Goal: Task Accomplishment & Management: Manage account settings

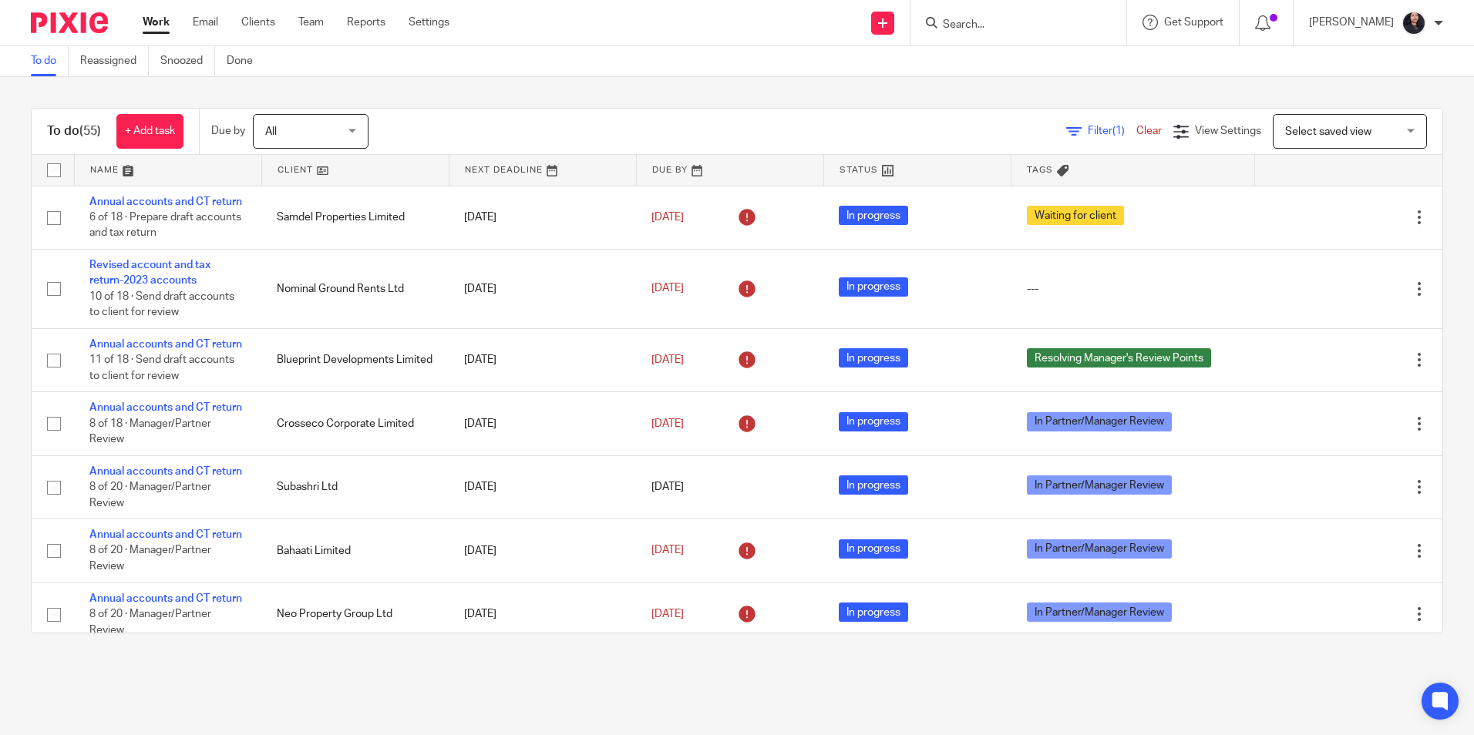
scroll to position [2621, 0]
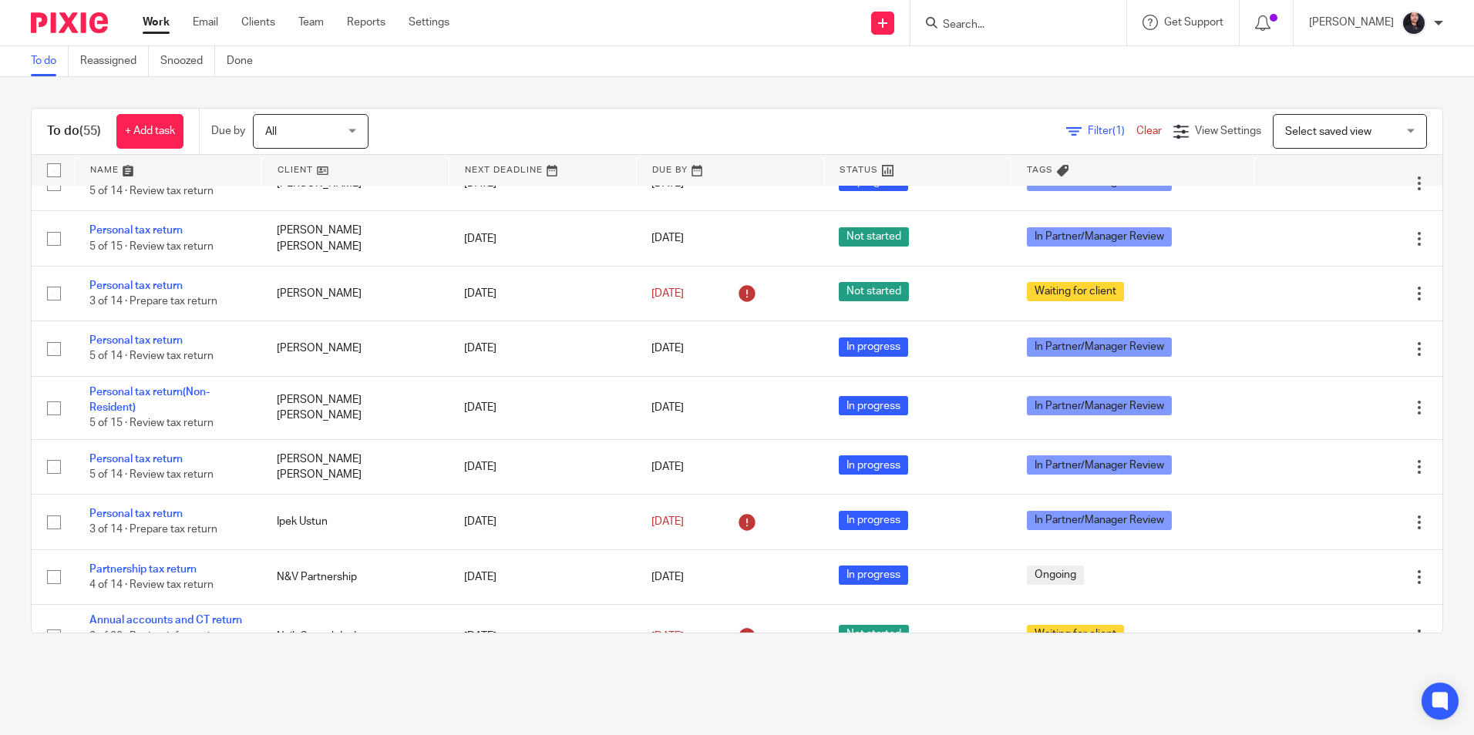
click at [967, 25] on input "Search" at bounding box center [1010, 26] width 139 height 14
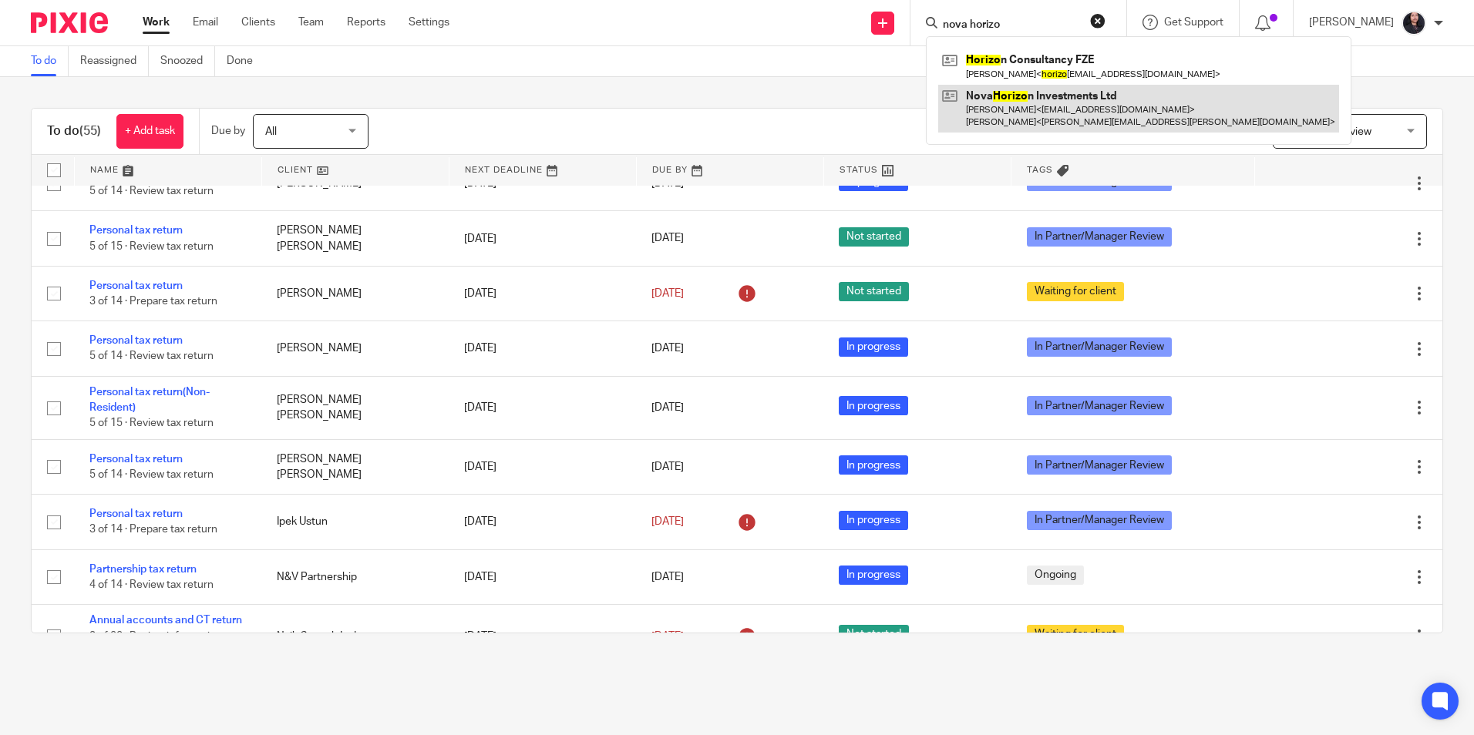
type input "nova horizo"
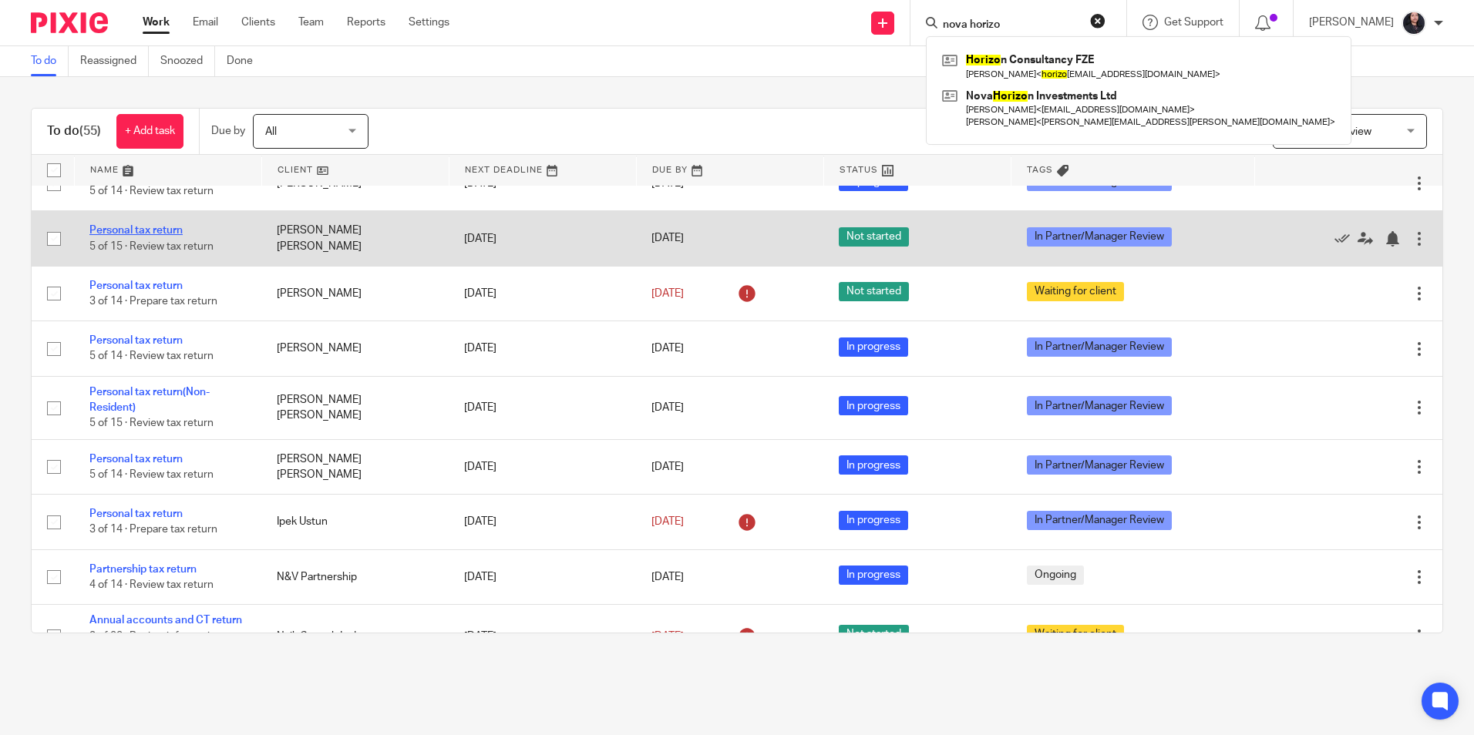
click at [141, 236] on link "Personal tax return" at bounding box center [135, 230] width 93 height 11
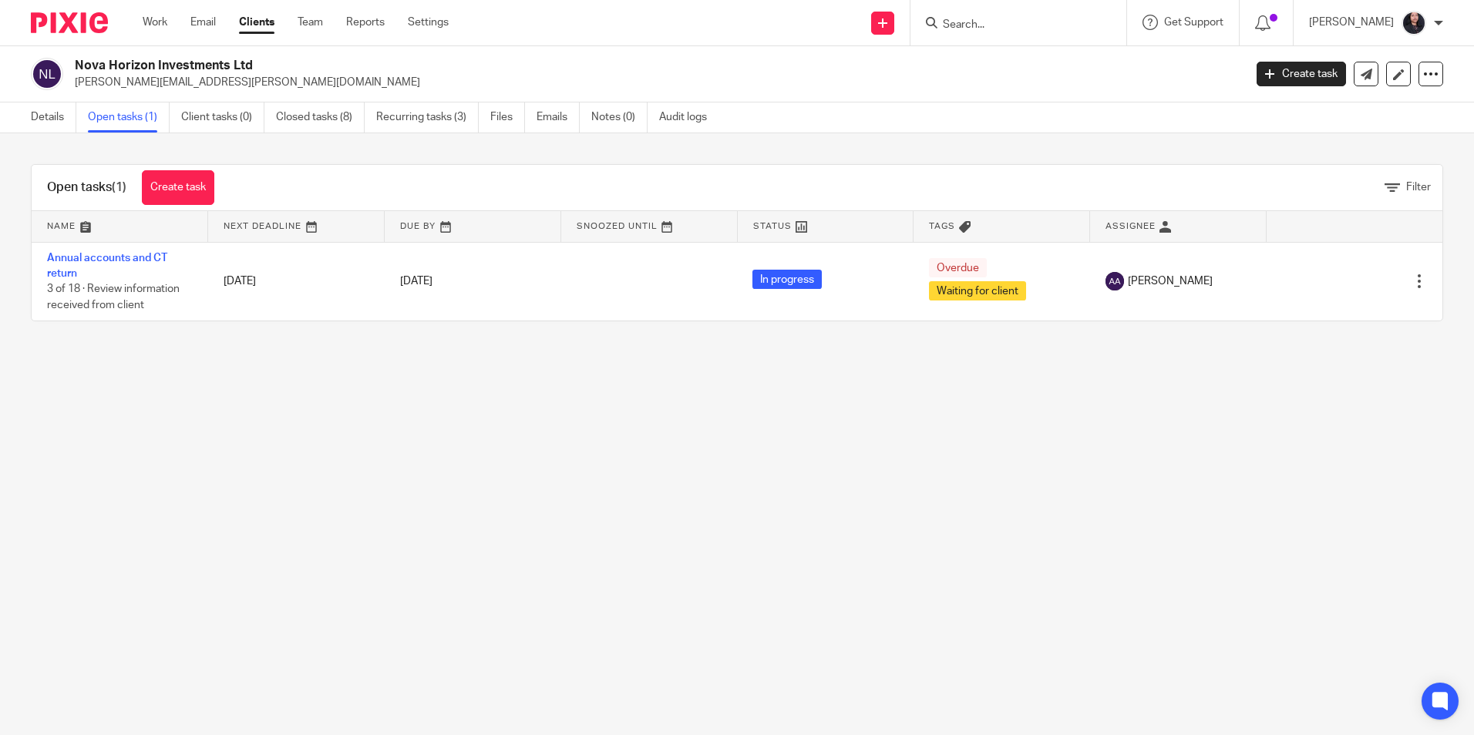
click at [973, 30] on input "Search" at bounding box center [1010, 26] width 139 height 14
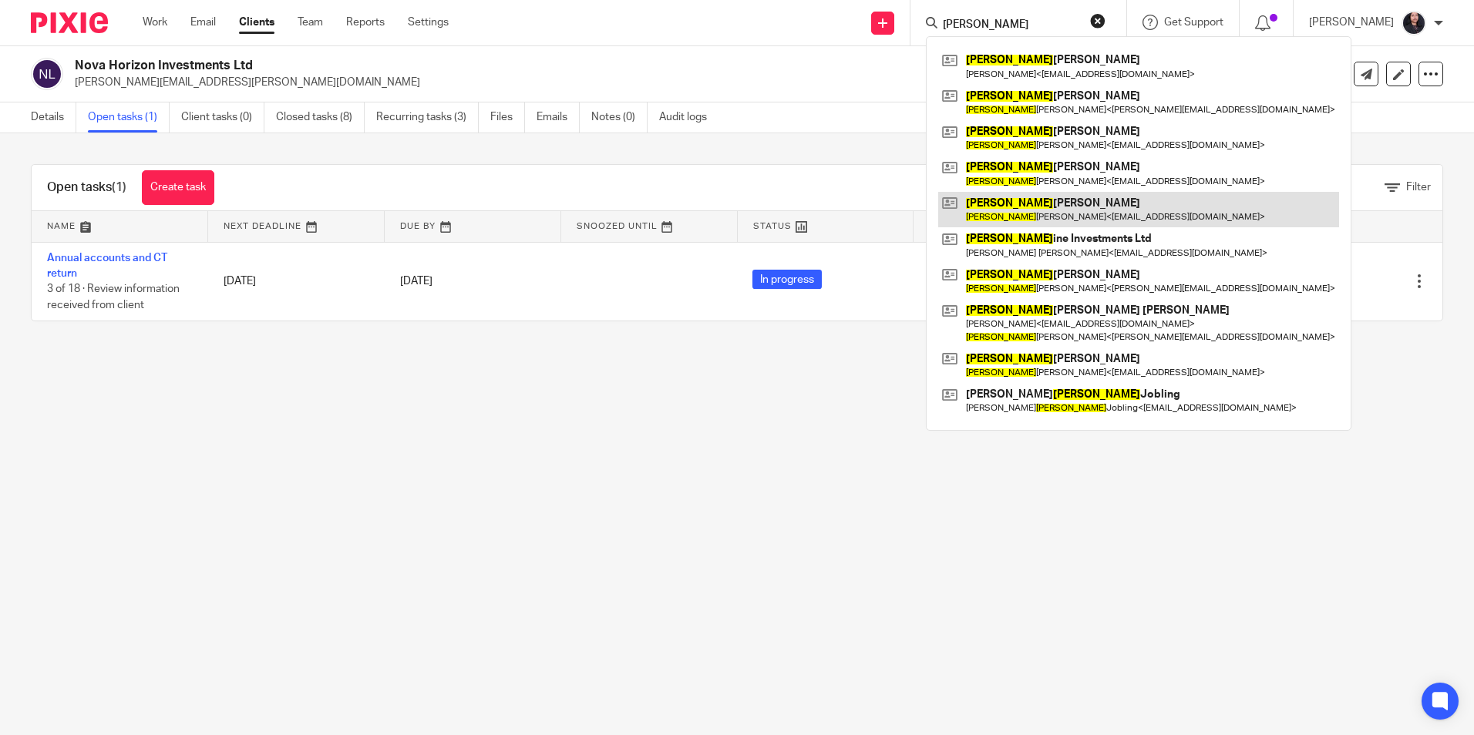
type input "joseph"
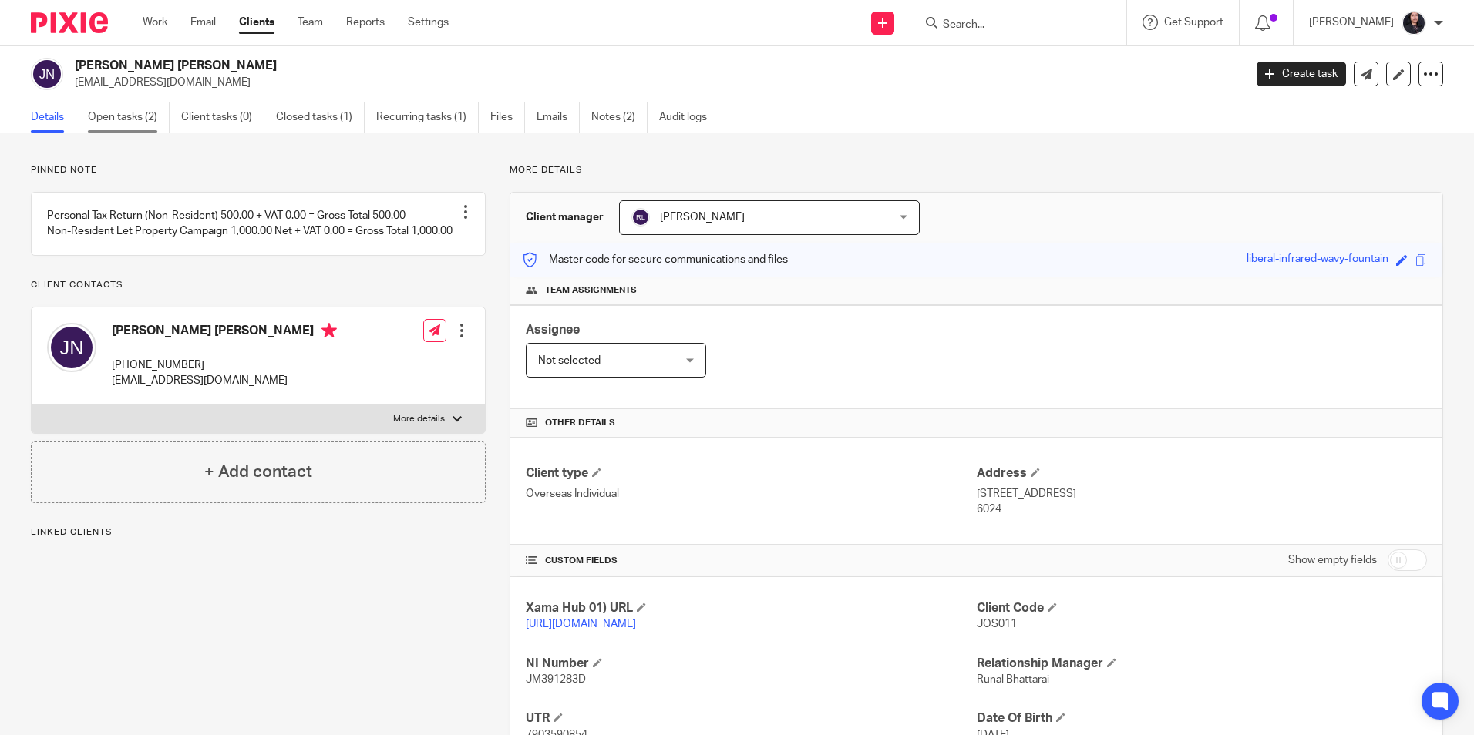
click at [140, 123] on link "Open tasks (2)" at bounding box center [129, 118] width 82 height 30
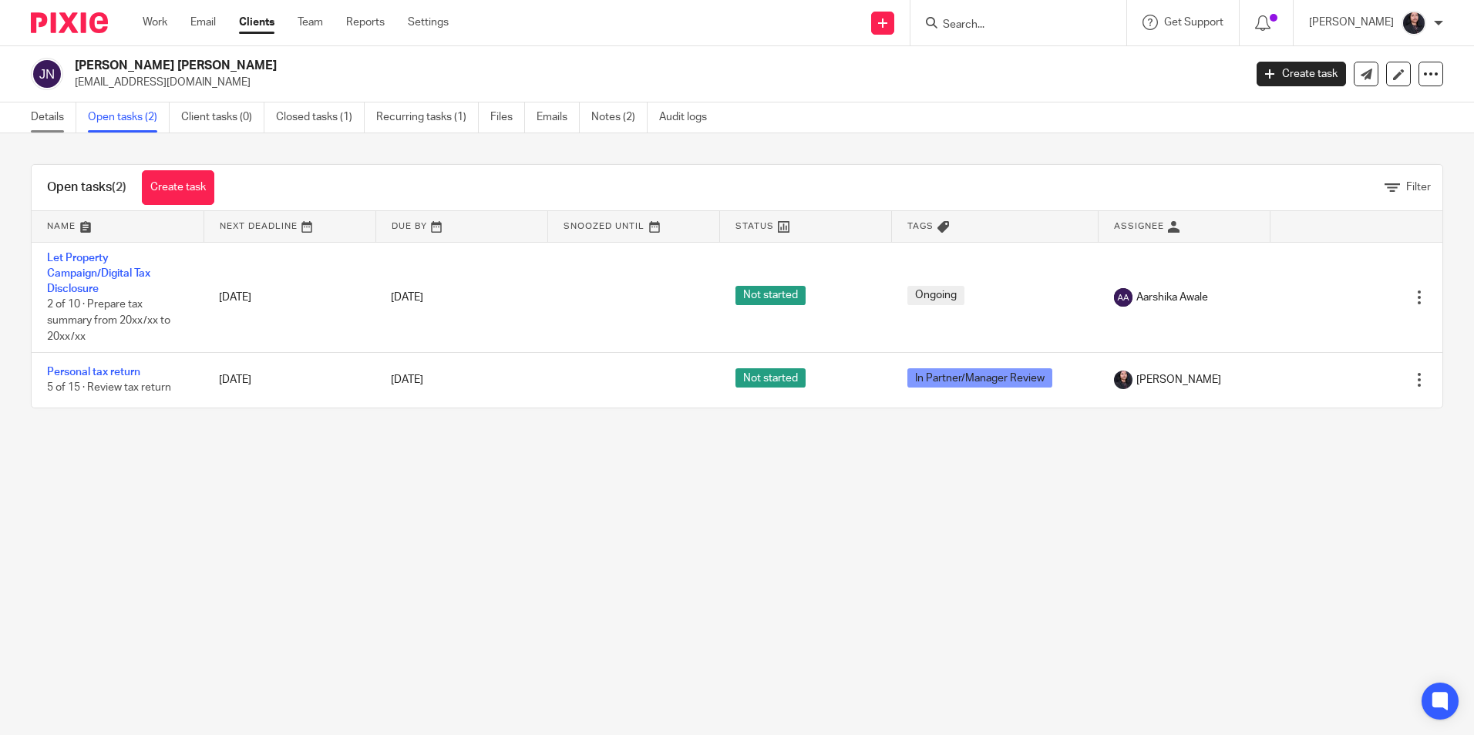
click at [44, 124] on link "Details" at bounding box center [53, 118] width 45 height 30
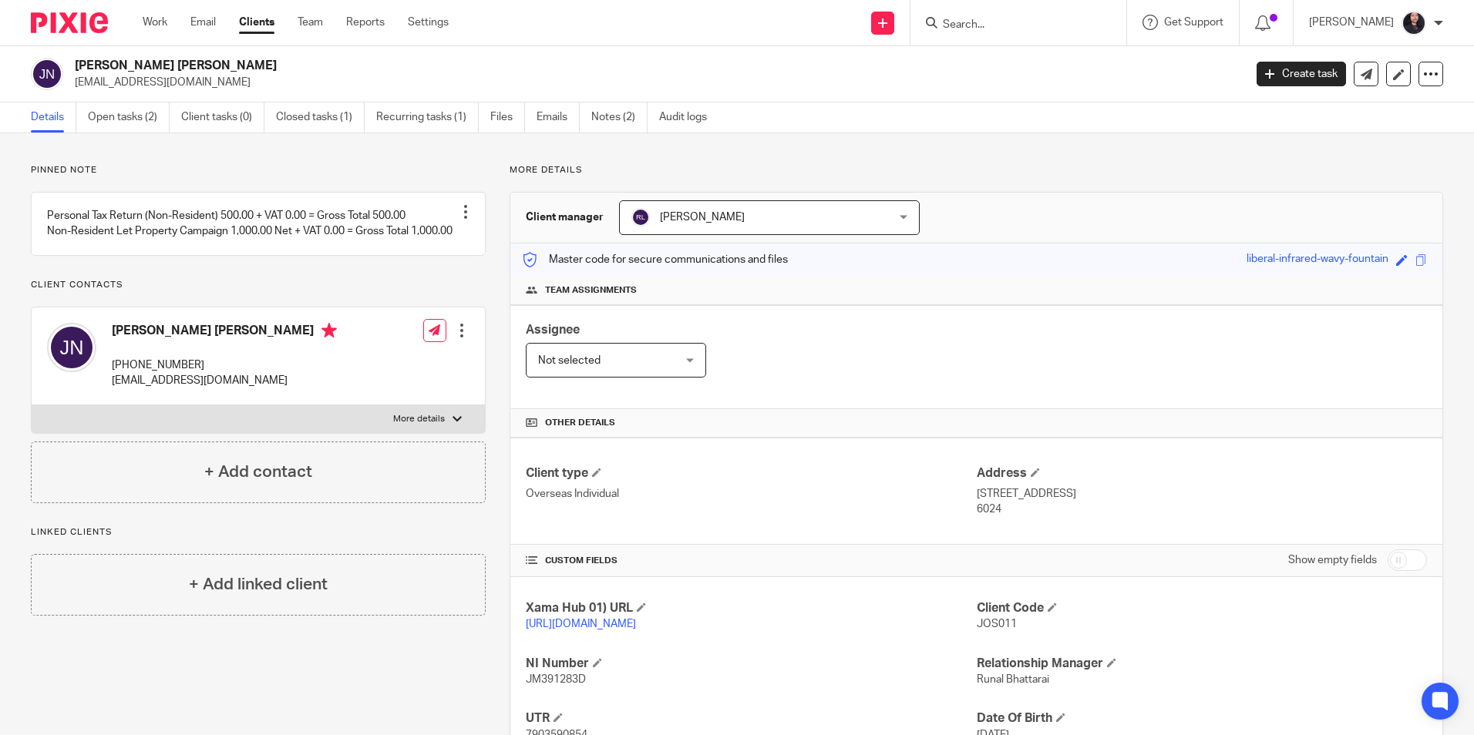
drag, startPoint x: 76, startPoint y: 60, endPoint x: 217, endPoint y: 59, distance: 141.8
click at [217, 59] on h2 "[PERSON_NAME] [PERSON_NAME]" at bounding box center [538, 66] width 927 height 16
copy h2 "[PERSON_NAME] [PERSON_NAME]"
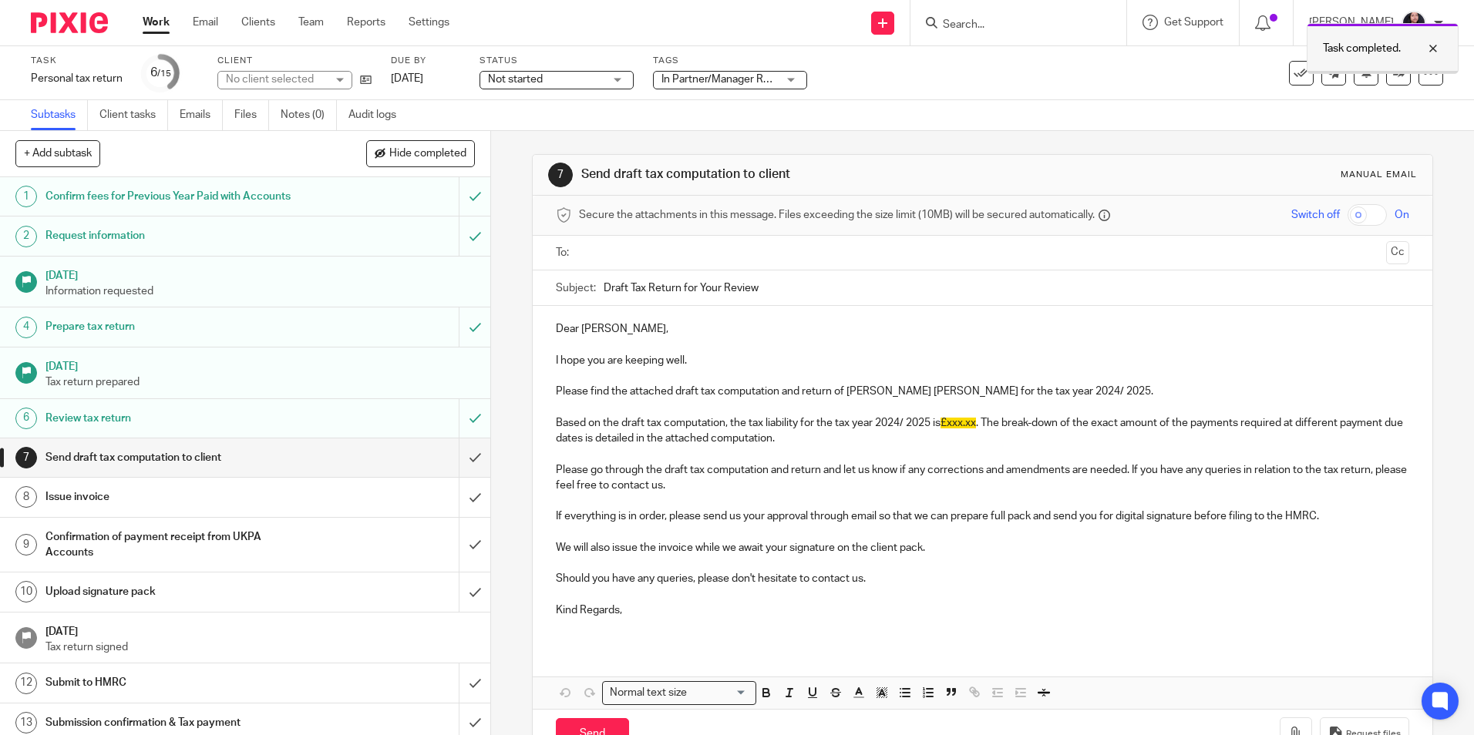
click at [1432, 42] on div at bounding box center [1422, 48] width 42 height 19
click at [1393, 72] on icon at bounding box center [1399, 73] width 12 height 12
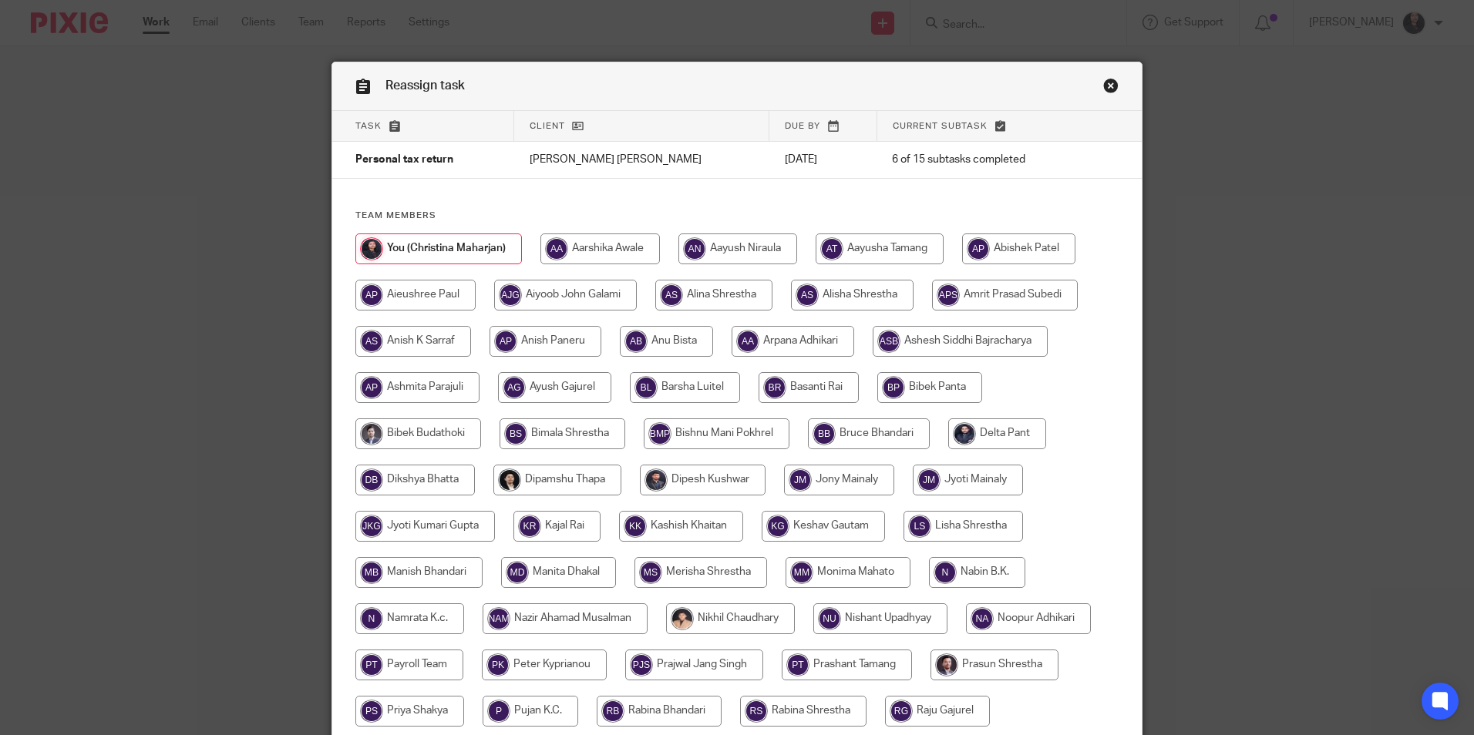
click at [592, 253] on input "radio" at bounding box center [599, 249] width 119 height 31
radio input "true"
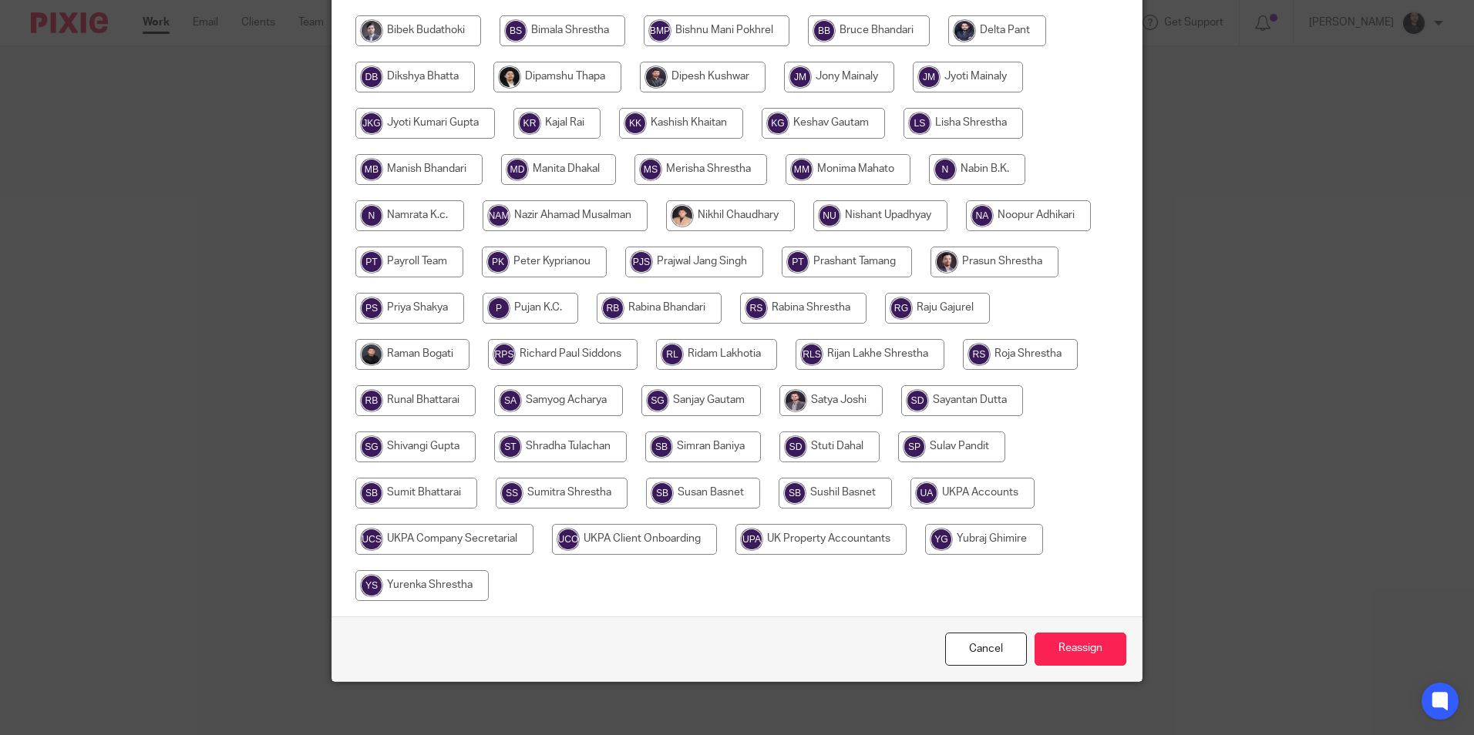
scroll to position [412, 0]
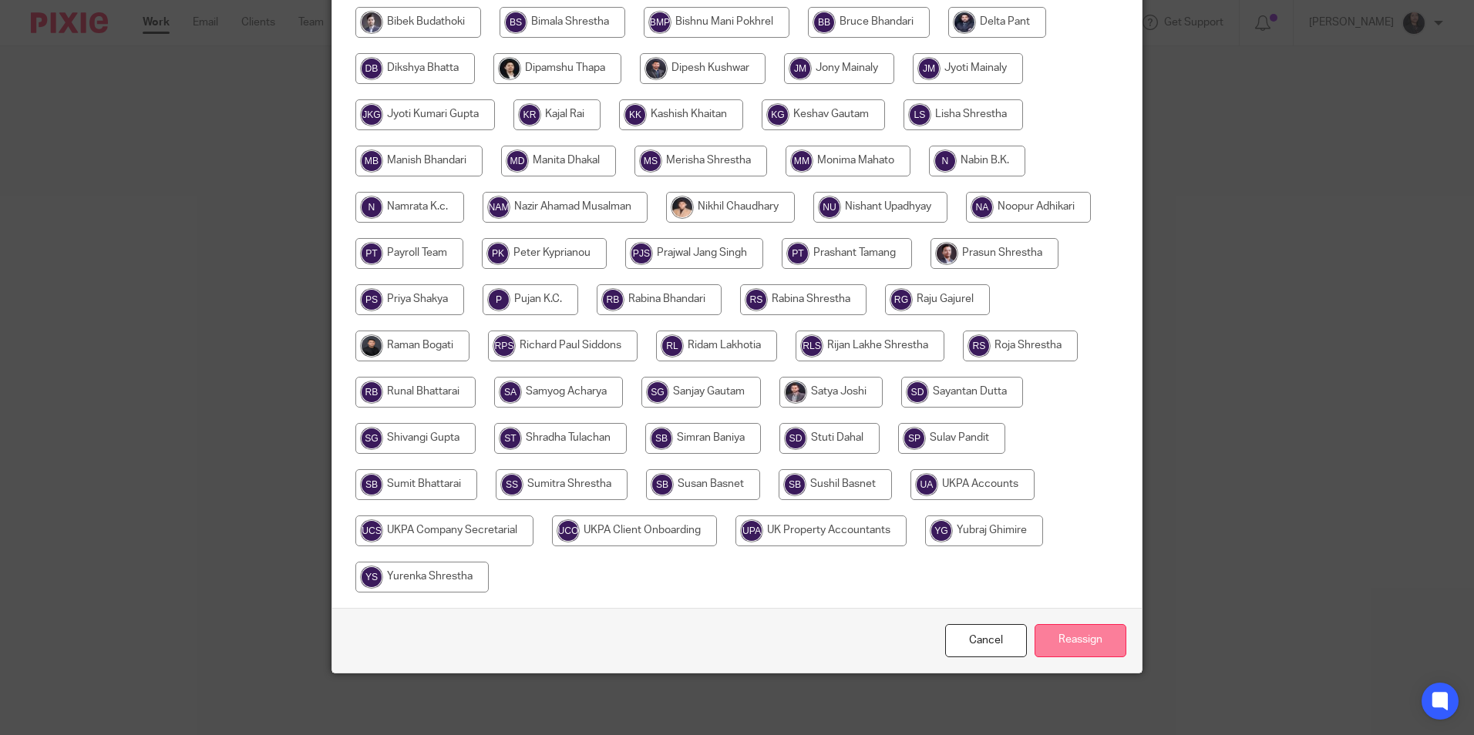
drag, startPoint x: 1071, startPoint y: 627, endPoint x: 1115, endPoint y: 627, distance: 44.7
click at [1070, 627] on input "Reassign" at bounding box center [1080, 640] width 92 height 33
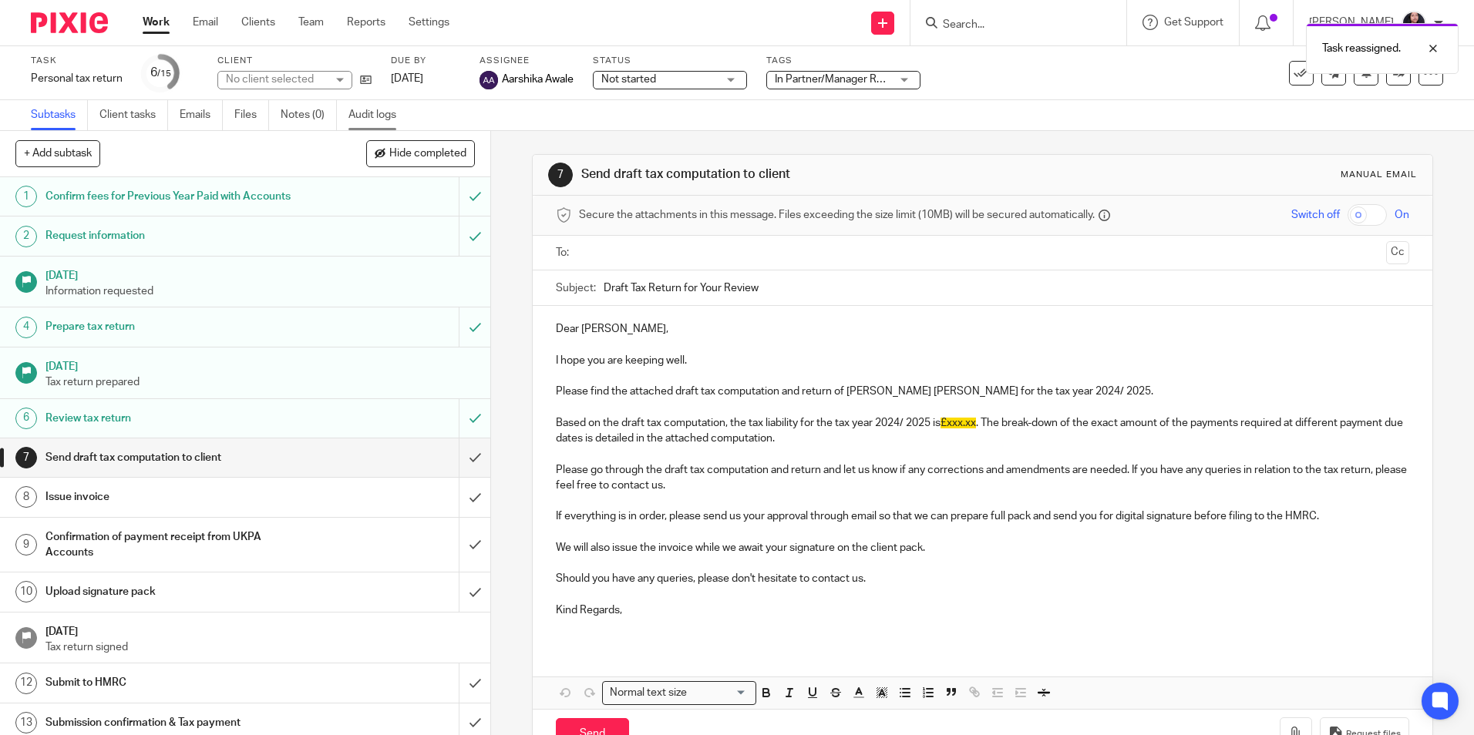
click at [378, 121] on link "Audit logs" at bounding box center [377, 115] width 59 height 30
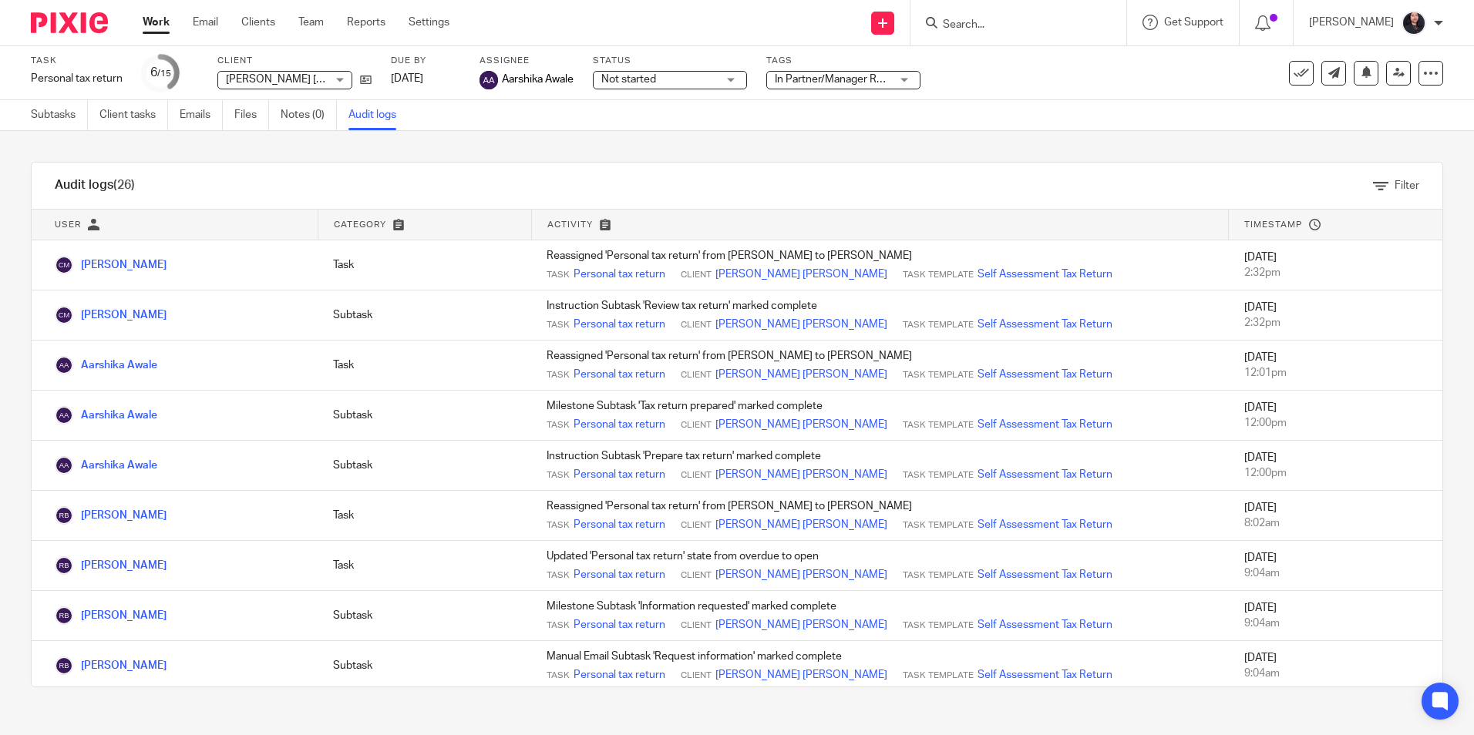
click at [93, 14] on img at bounding box center [69, 22] width 77 height 21
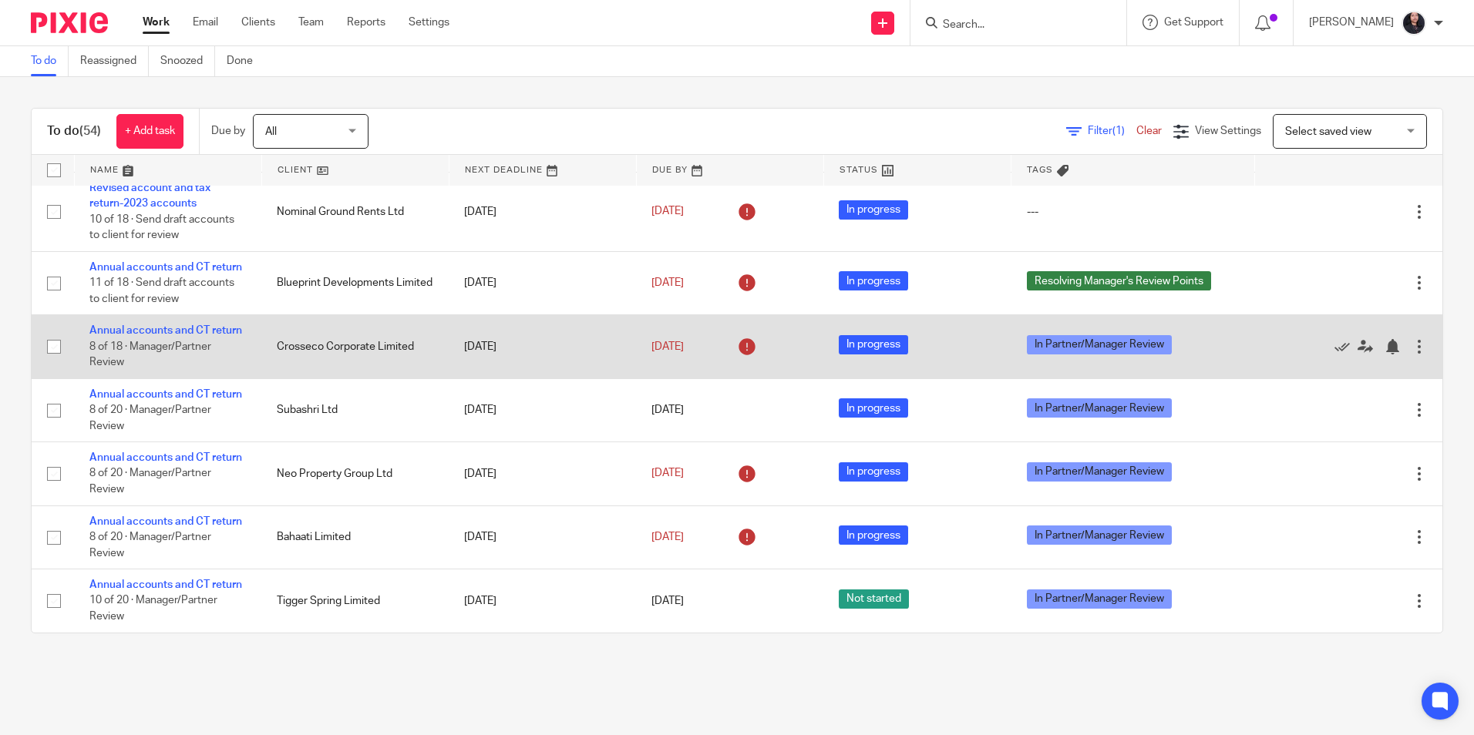
scroll to position [231, 0]
